Goal: Task Accomplishment & Management: Complete application form

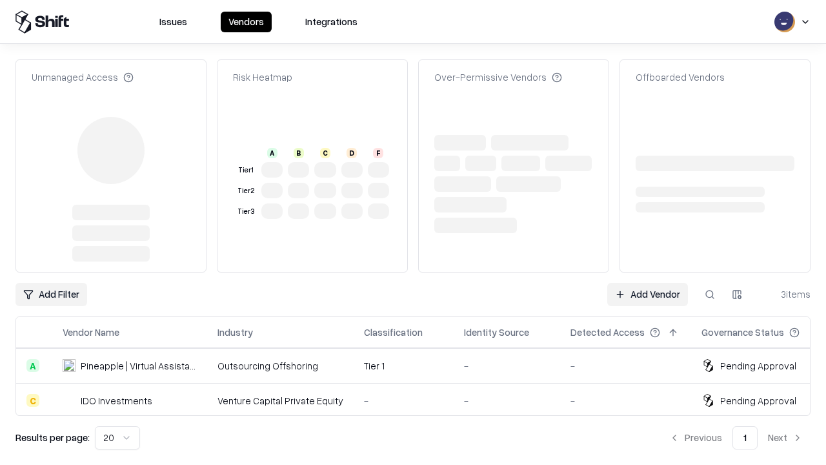
click at [648, 283] on link "Add Vendor" at bounding box center [647, 294] width 81 height 23
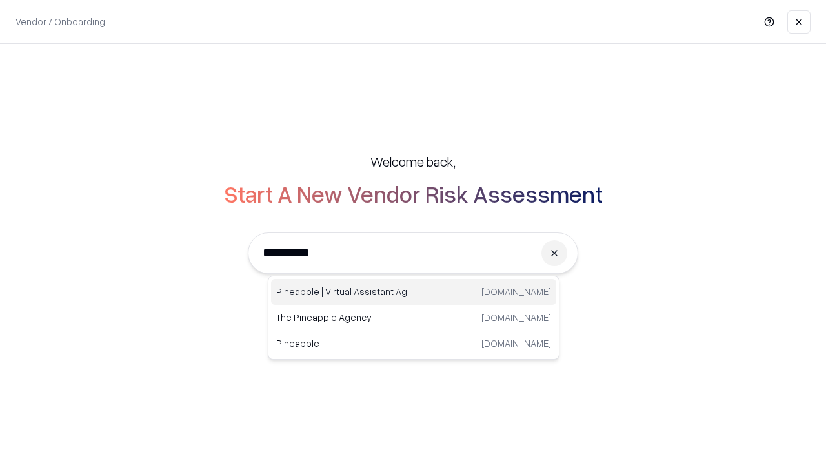
click at [414, 292] on div "Pineapple | Virtual Assistant Agency [DOMAIN_NAME]" at bounding box center [413, 292] width 285 height 26
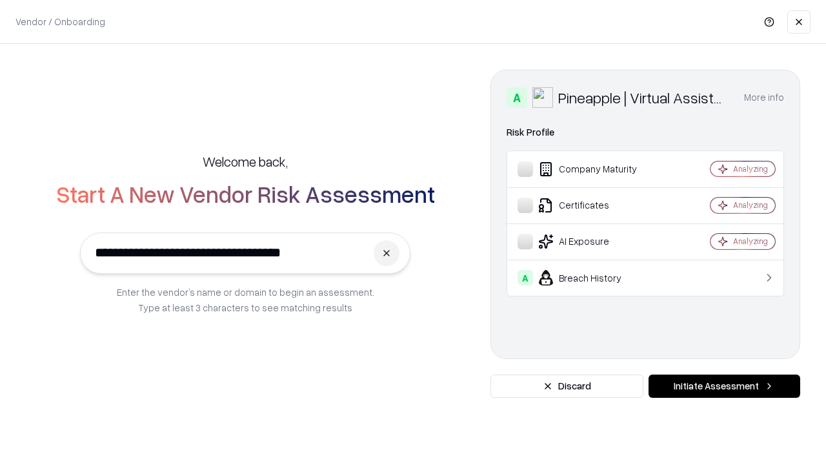
type input "**********"
click at [724, 386] on button "Initiate Assessment" at bounding box center [725, 385] width 152 height 23
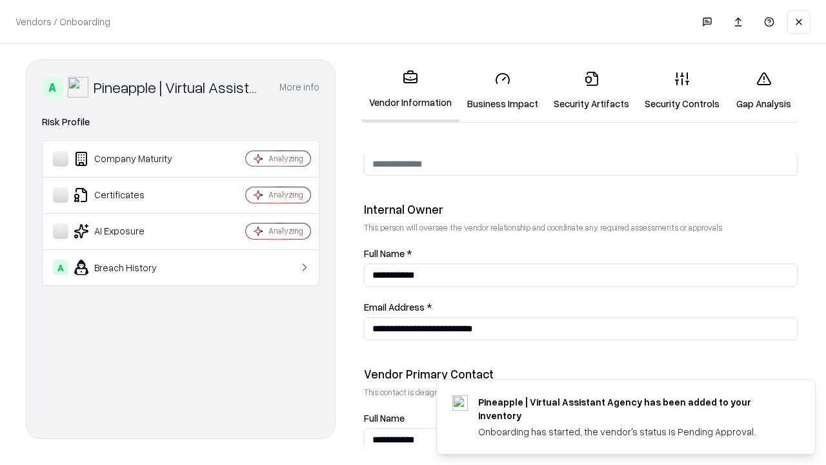
scroll to position [669, 0]
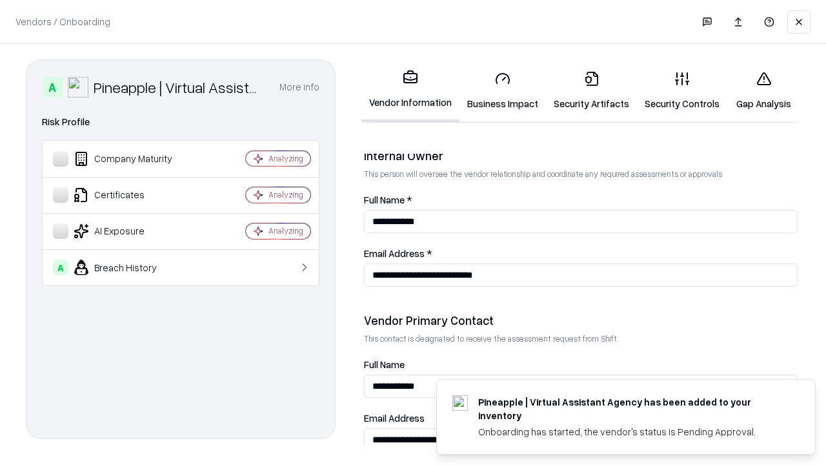
click at [503, 90] on link "Business Impact" at bounding box center [503, 91] width 87 height 60
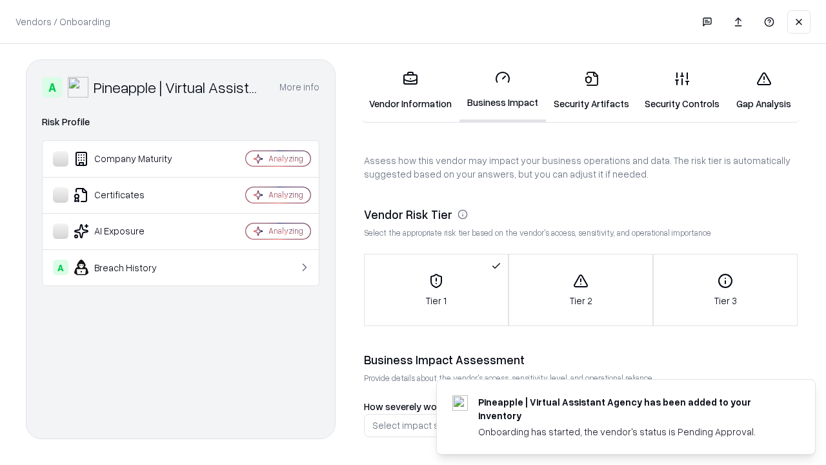
click at [591, 90] on link "Security Artifacts" at bounding box center [591, 91] width 91 height 60
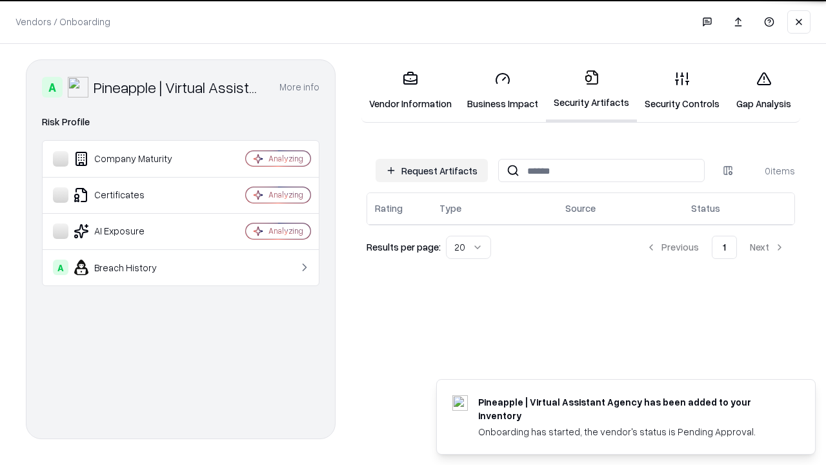
click at [432, 170] on button "Request Artifacts" at bounding box center [432, 170] width 112 height 23
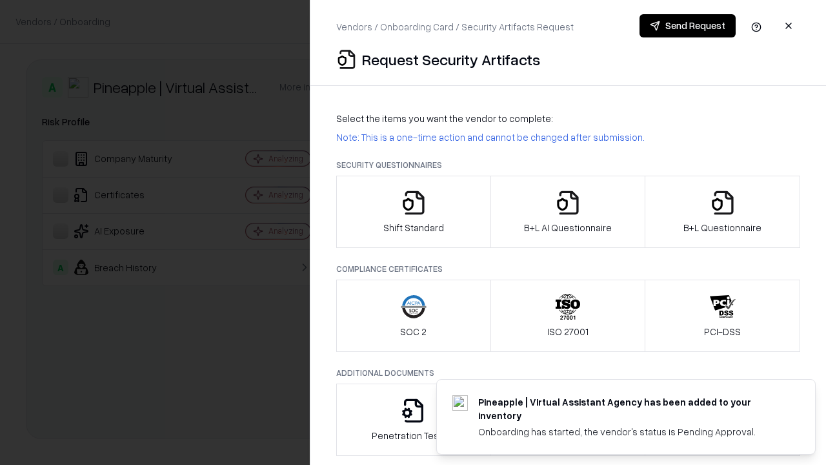
click at [413, 212] on icon "button" at bounding box center [414, 203] width 26 height 26
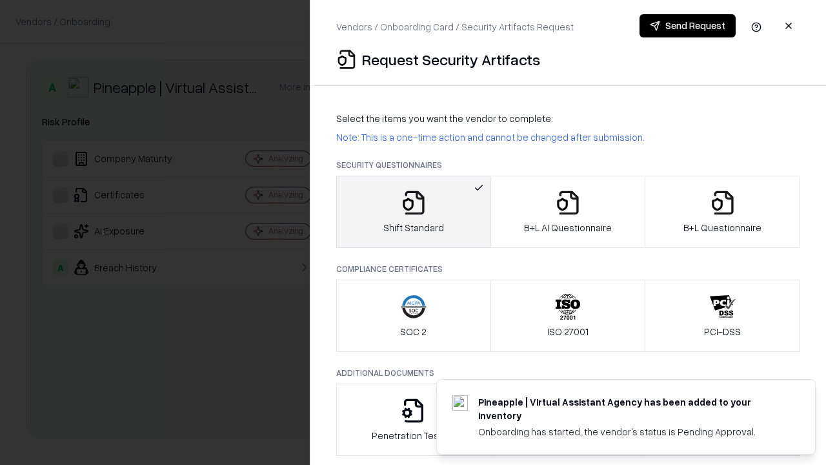
click at [688, 26] on button "Send Request" at bounding box center [688, 25] width 96 height 23
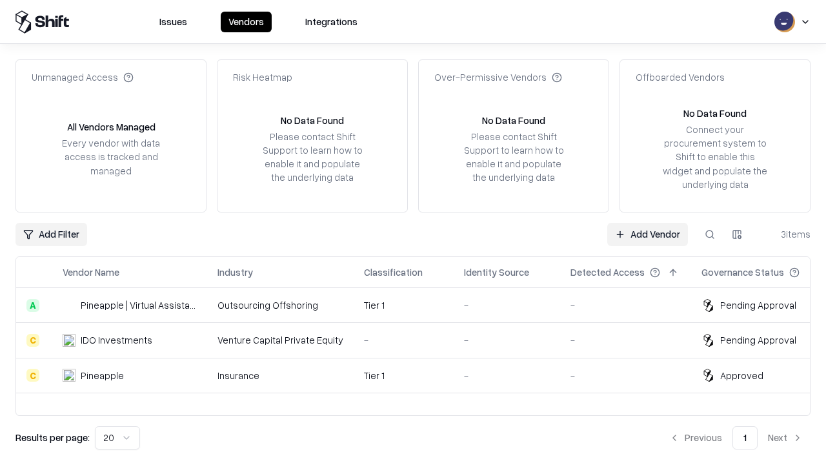
click at [710, 234] on button at bounding box center [710, 234] width 23 height 23
type input "**********"
click at [421, 305] on div "Tier 1" at bounding box center [403, 305] width 79 height 14
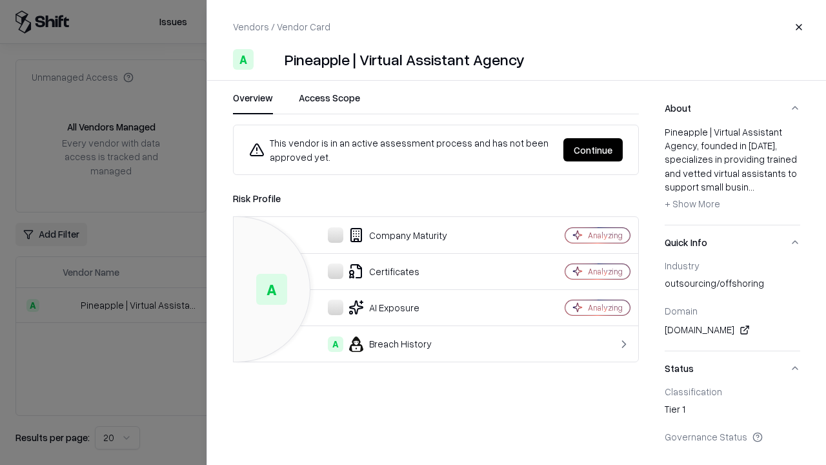
click at [593, 150] on button "Continue" at bounding box center [593, 149] width 59 height 23
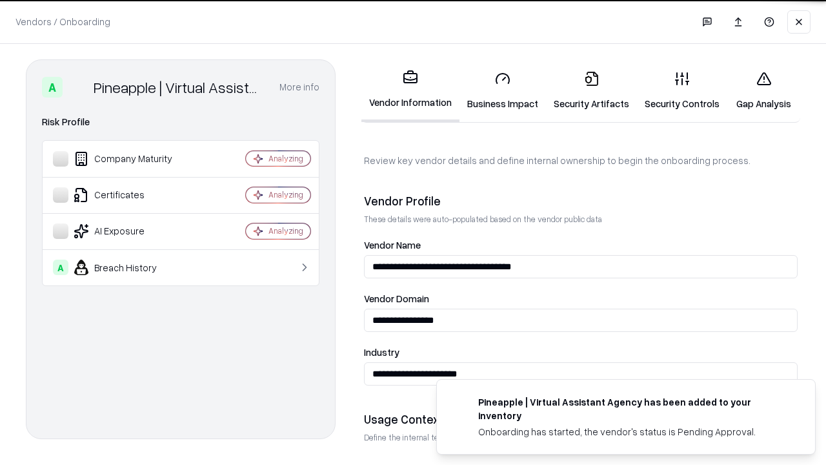
click at [591, 90] on link "Security Artifacts" at bounding box center [591, 91] width 91 height 60
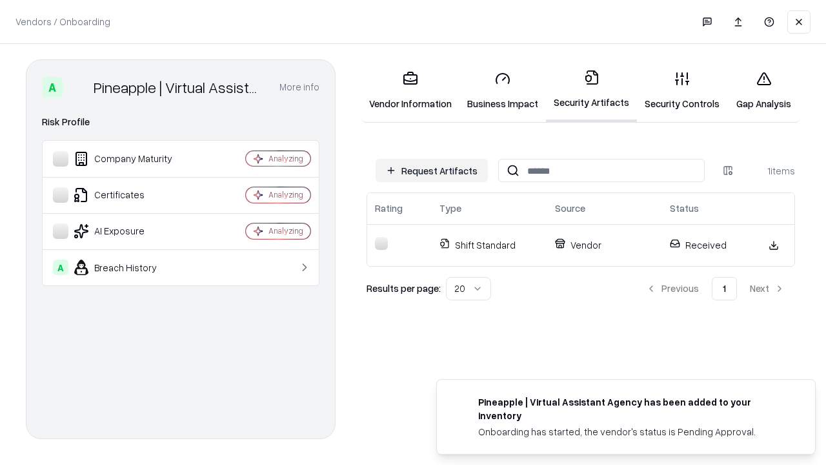
click at [764, 90] on link "Gap Analysis" at bounding box center [764, 91] width 73 height 60
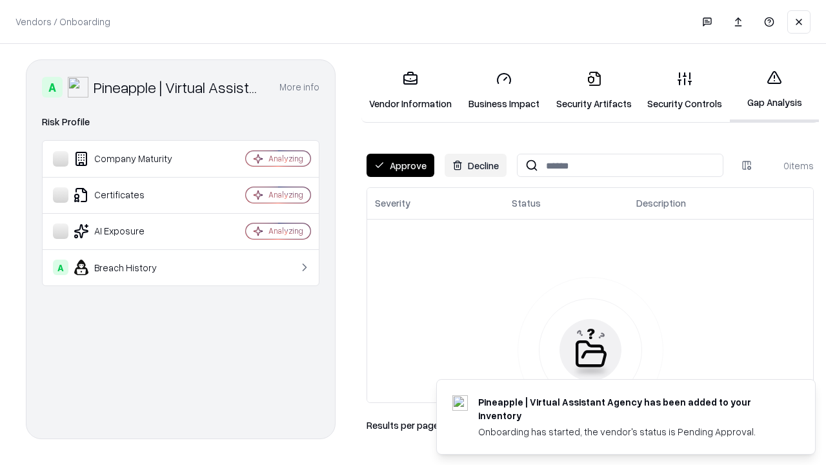
click at [400, 165] on button "Approve" at bounding box center [401, 165] width 68 height 23
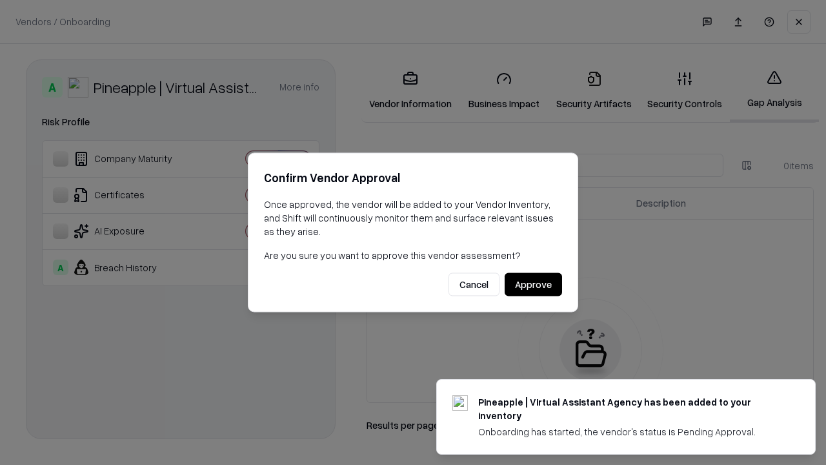
click at [533, 284] on button "Approve" at bounding box center [533, 284] width 57 height 23
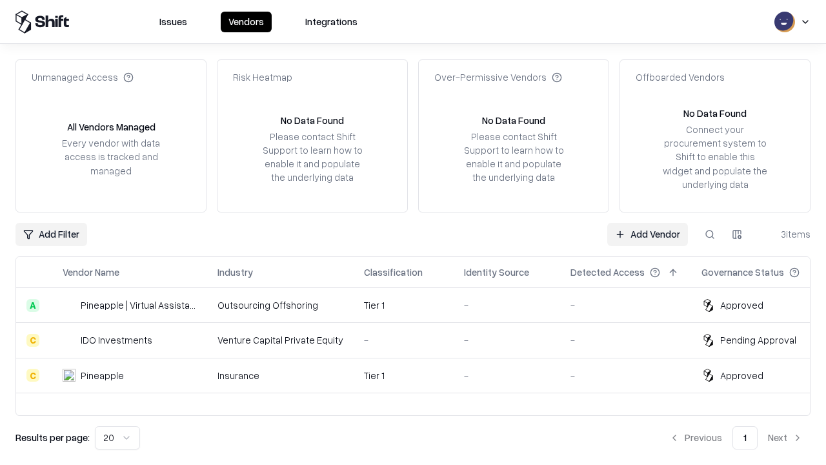
type input "**********"
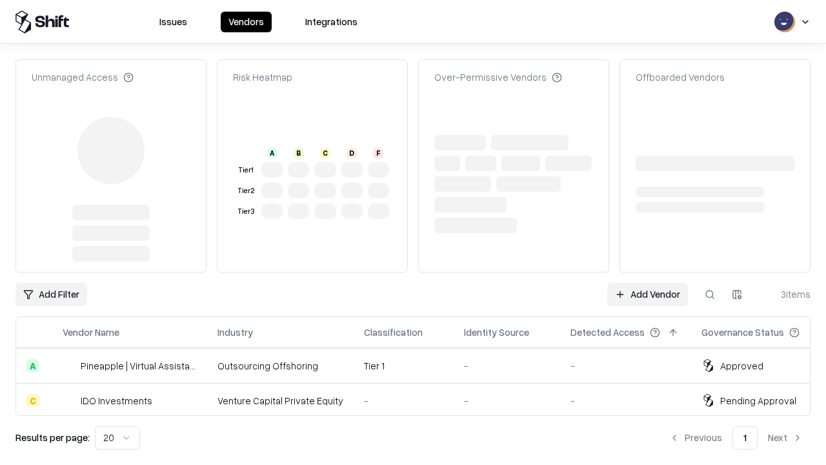
click at [648, 283] on link "Add Vendor" at bounding box center [647, 294] width 81 height 23
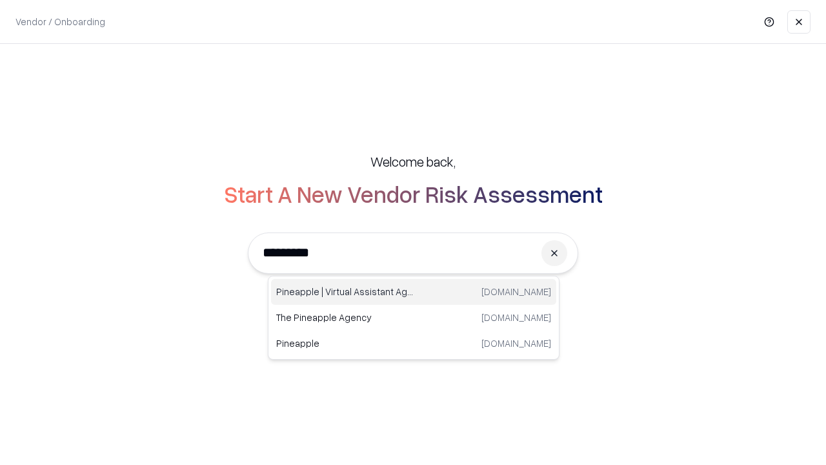
click at [414, 292] on div "Pineapple | Virtual Assistant Agency trypineapple.com" at bounding box center [413, 292] width 285 height 26
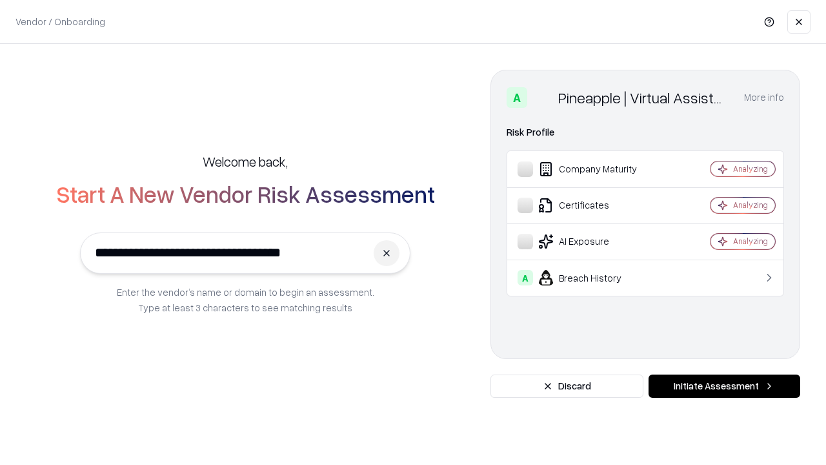
type input "**********"
click at [724, 386] on button "Initiate Assessment" at bounding box center [725, 385] width 152 height 23
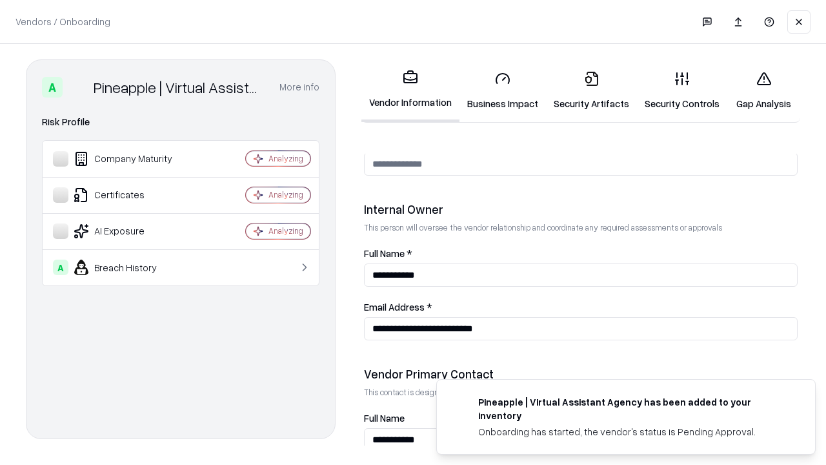
scroll to position [669, 0]
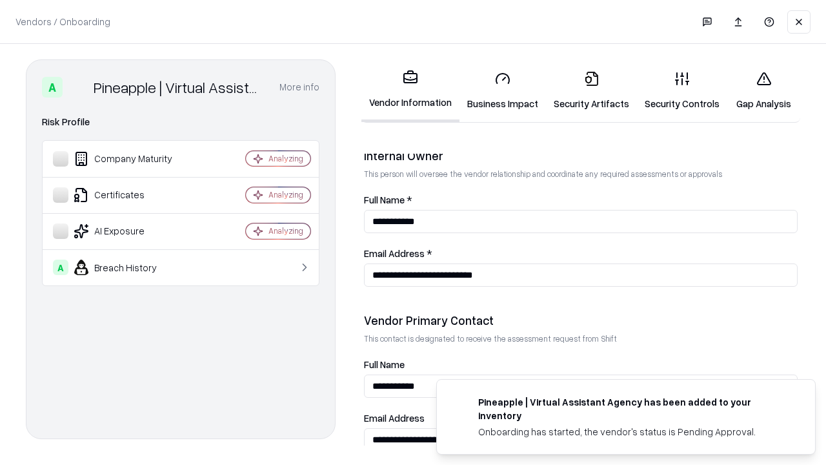
click at [764, 90] on link "Gap Analysis" at bounding box center [764, 91] width 73 height 60
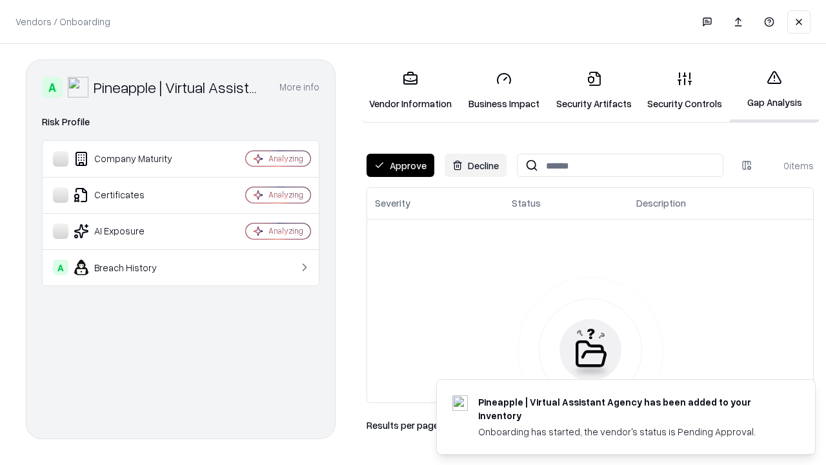
click at [400, 165] on button "Approve" at bounding box center [401, 165] width 68 height 23
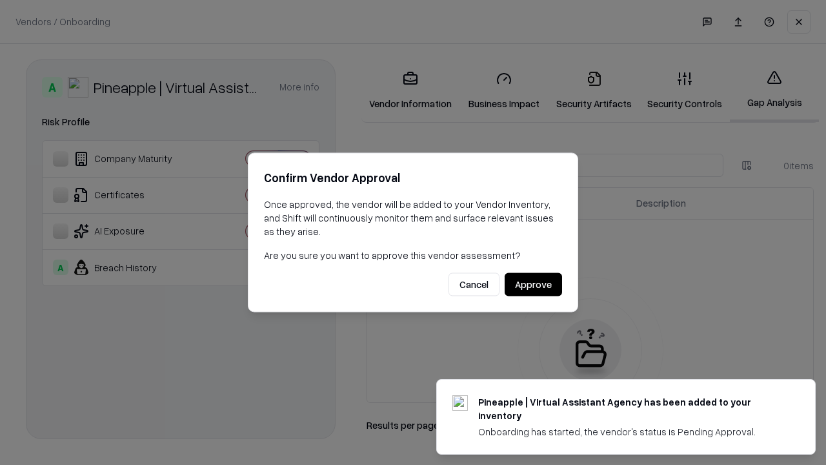
click at [533, 284] on button "Approve" at bounding box center [533, 284] width 57 height 23
